Goal: Check status: Check status

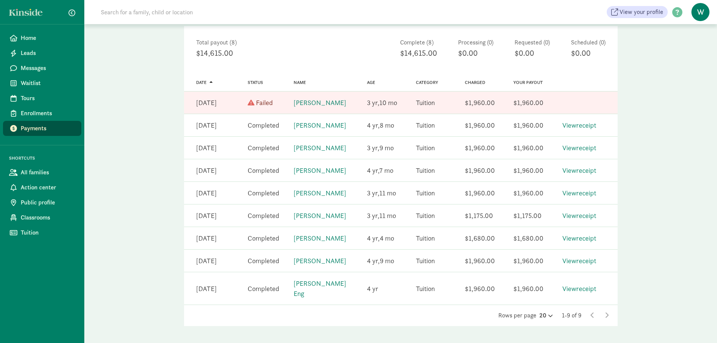
scroll to position [105, 0]
click at [155, 262] on div "All payments Request payment Download Time period Week Year Month Custom [DATE]…" at bounding box center [400, 149] width 633 height 404
click at [608, 314] on icon at bounding box center [607, 315] width 4 height 6
click at [626, 209] on div "All payments Request payment Download Time period Week Year Month Custom [DATE]…" at bounding box center [401, 149] width 452 height 404
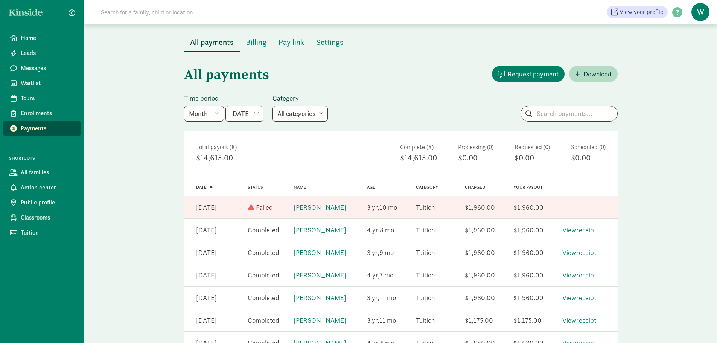
click at [253, 108] on select "May 2025 June 2025 July 2025 August 2025 September 2025 October 2025 November 2…" at bounding box center [244, 114] width 38 height 16
select select "2025-07-01"
click at [225, 106] on select "May 2025 June 2025 July 2025 August 2025 September 2025 October 2025 November 2…" at bounding box center [244, 114] width 38 height 16
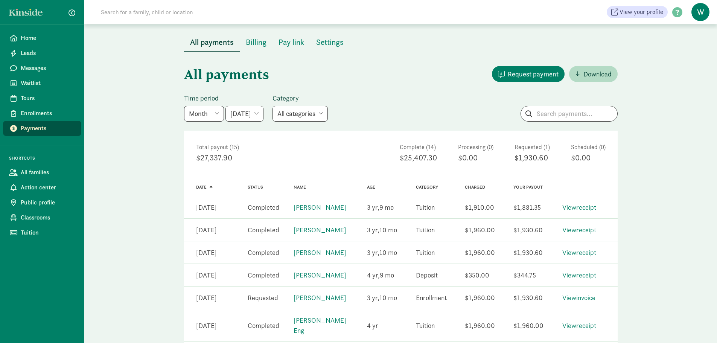
click at [104, 188] on div "All payments Request payment Download Time period Week Year Month Custom May 20…" at bounding box center [400, 331] width 633 height 559
click at [574, 209] on link "View receipt" at bounding box center [579, 207] width 34 height 9
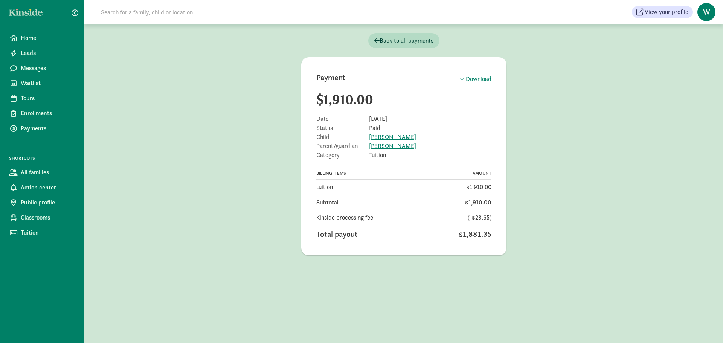
click at [208, 220] on main "Payment Download $1,910.00 Date [DATE] Status Paid Child [PERSON_NAME] Parent/g…" at bounding box center [403, 156] width 638 height 198
click at [251, 112] on main "Payment Download $1,910.00 Date [DATE] Status Paid Child [PERSON_NAME] Parent/g…" at bounding box center [403, 156] width 638 height 198
